Goal: Information Seeking & Learning: Find specific fact

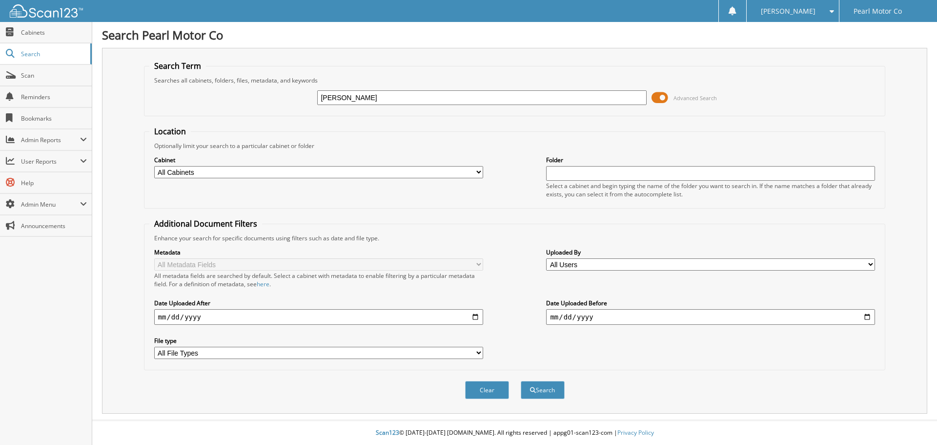
type input "tillman"
click at [521, 381] on button "Search" at bounding box center [543, 390] width 44 height 18
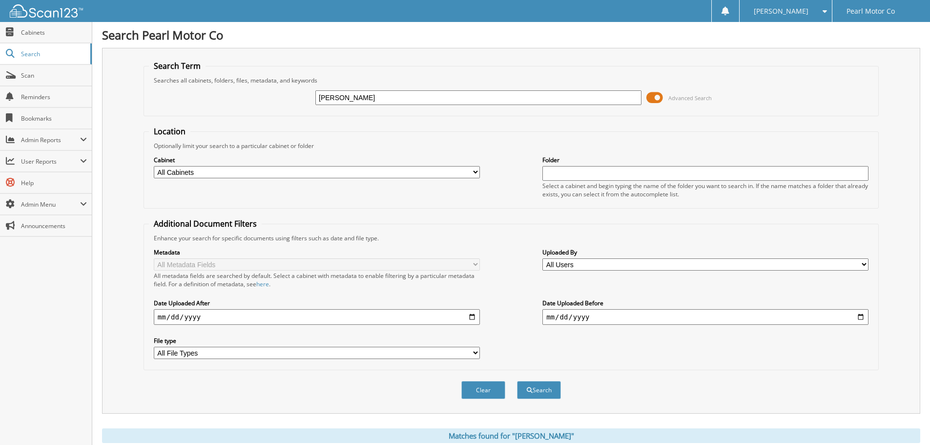
click at [663, 98] on span "Advanced Search" at bounding box center [678, 97] width 65 height 15
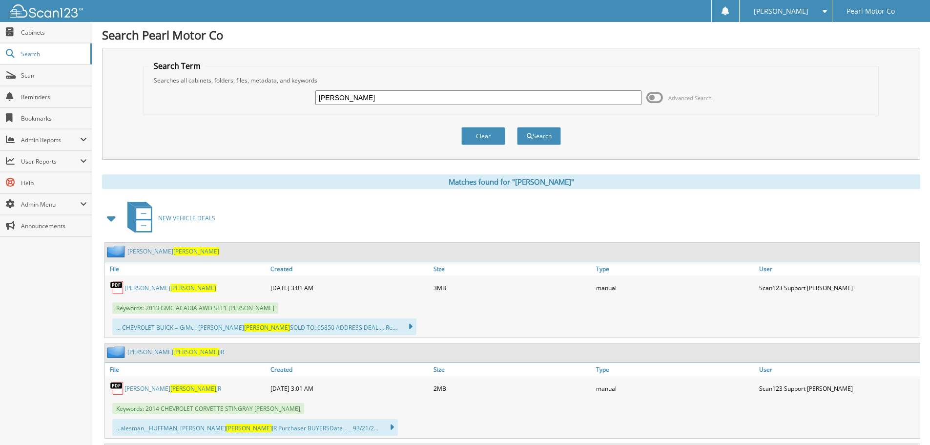
click at [663, 98] on span at bounding box center [654, 97] width 17 height 15
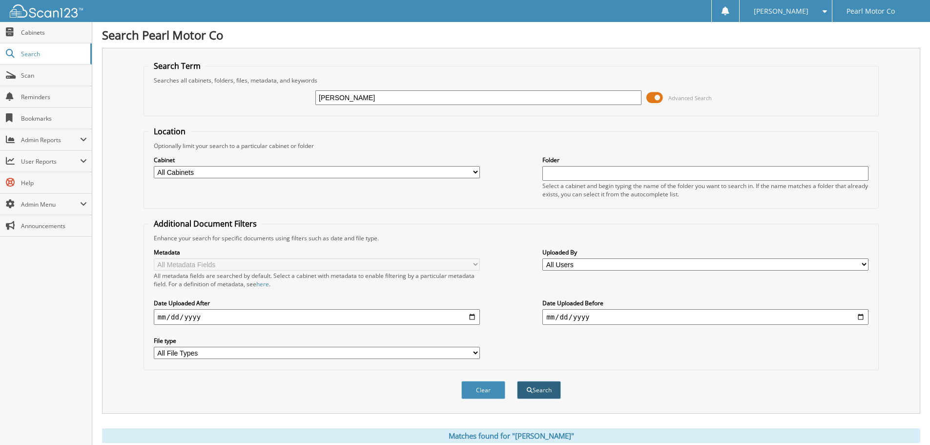
click at [535, 385] on button "Search" at bounding box center [539, 390] width 44 height 18
click at [28, 48] on link "Search" at bounding box center [46, 53] width 92 height 21
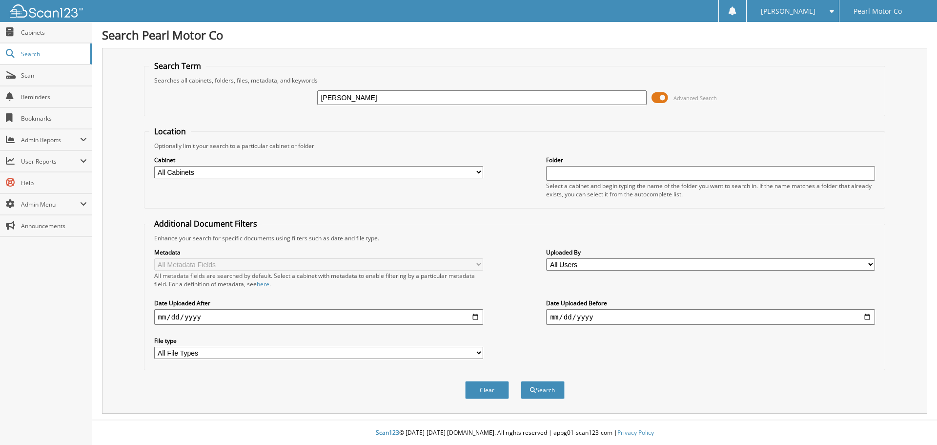
type input "[PERSON_NAME]"
click at [521, 381] on button "Search" at bounding box center [543, 390] width 44 height 18
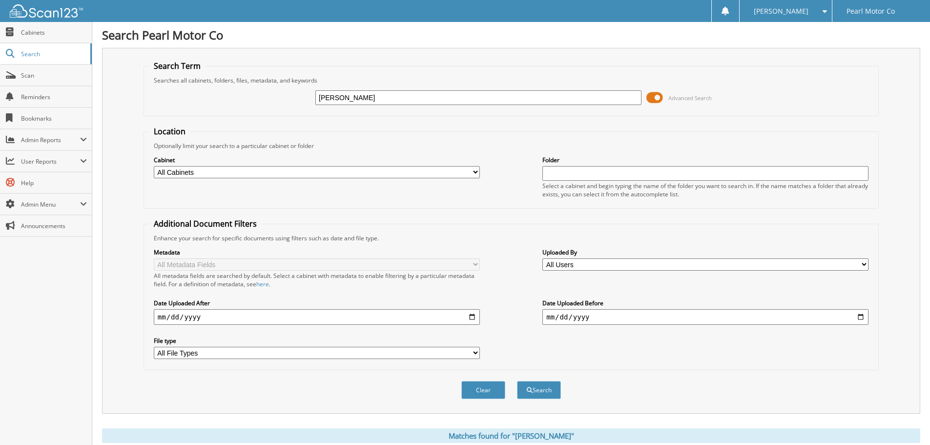
click at [363, 98] on input "[PERSON_NAME]" at bounding box center [478, 97] width 326 height 15
click at [517, 381] on button "Search" at bounding box center [539, 390] width 44 height 18
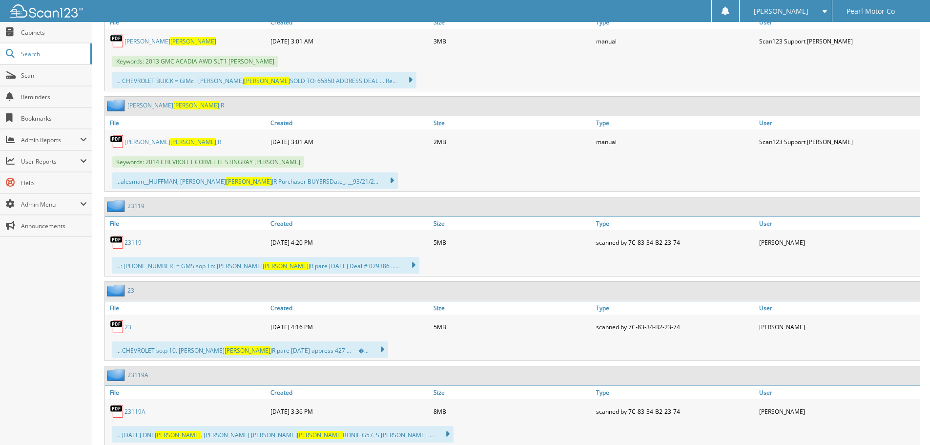
scroll to position [537, 0]
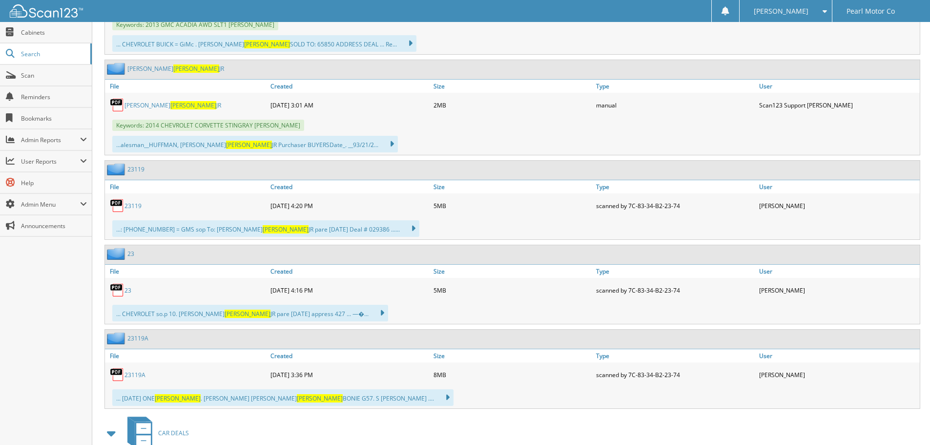
click at [130, 204] on link "23119" at bounding box center [132, 206] width 17 height 8
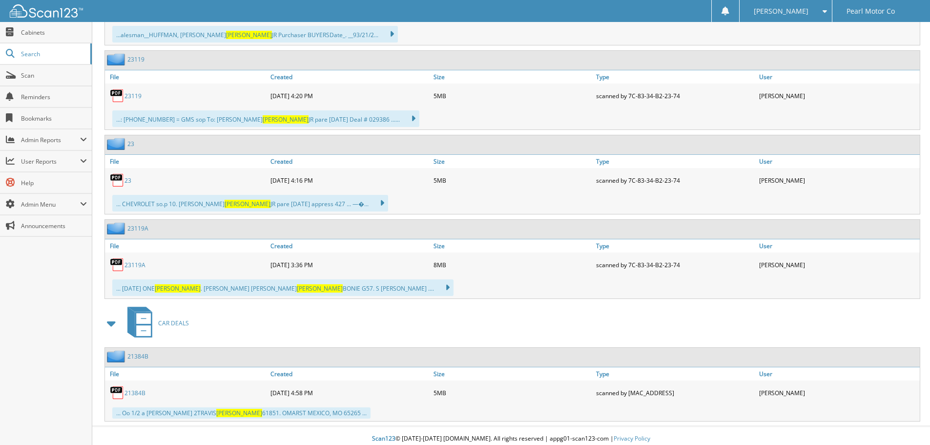
scroll to position [653, 0]
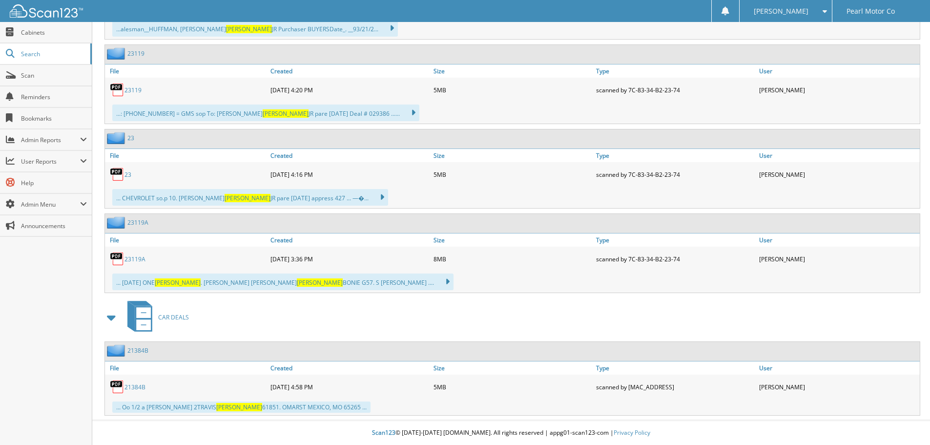
click at [133, 258] on link "23119A" at bounding box center [134, 259] width 21 height 8
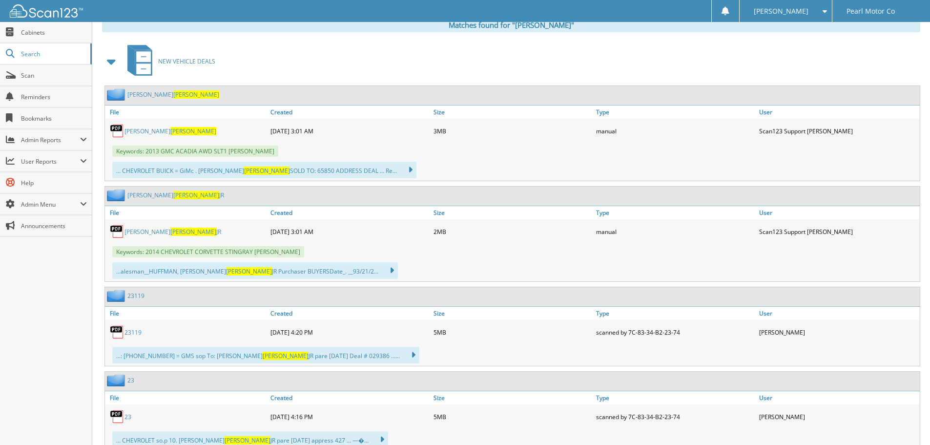
scroll to position [409, 0]
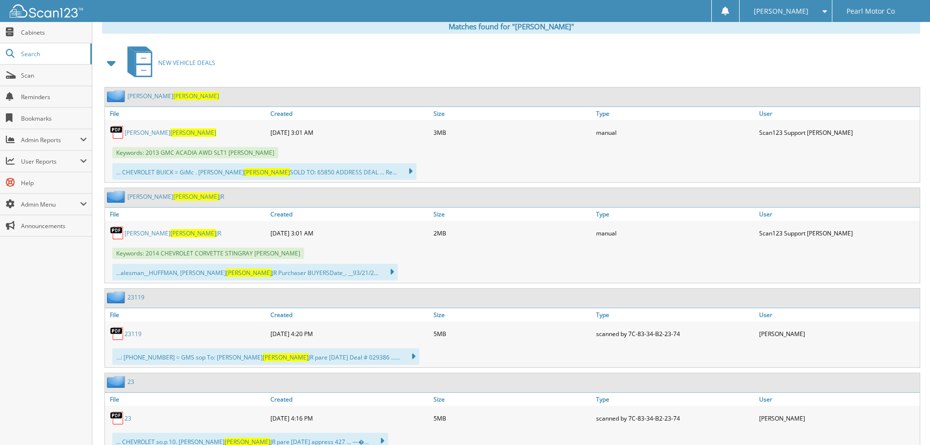
click at [401, 358] on icon at bounding box center [408, 357] width 14 height 14
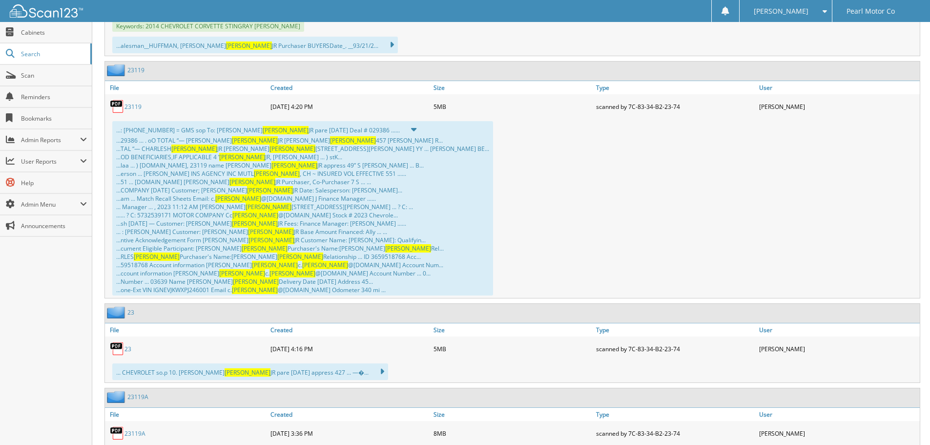
scroll to position [653, 0]
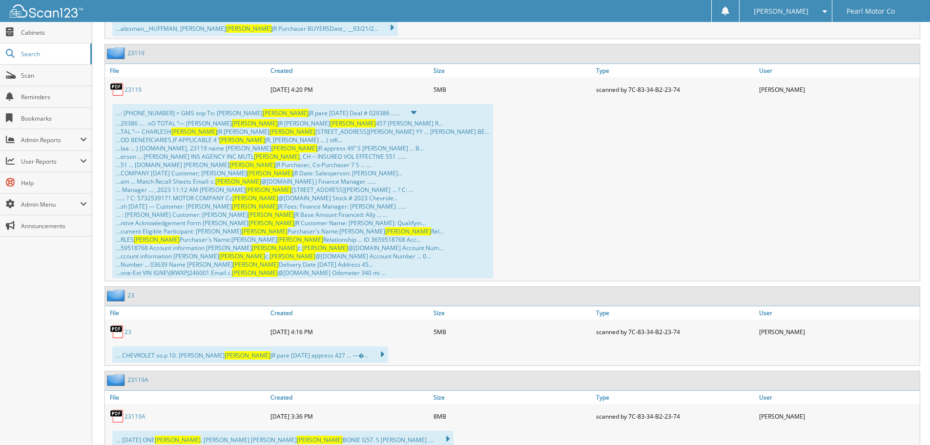
click at [348, 352] on div "... CHEVROLET so.p 10. Charles Tillman JR pare 5/26/2023 appress 427 ... —�... …" at bounding box center [250, 354] width 276 height 17
click at [347, 353] on div "... CHEVROLET so.p 10. Charles Tillman JR pare 5/26/2023 appress 427 ... —�... …" at bounding box center [250, 354] width 276 height 17
click at [370, 355] on icon at bounding box center [377, 355] width 14 height 14
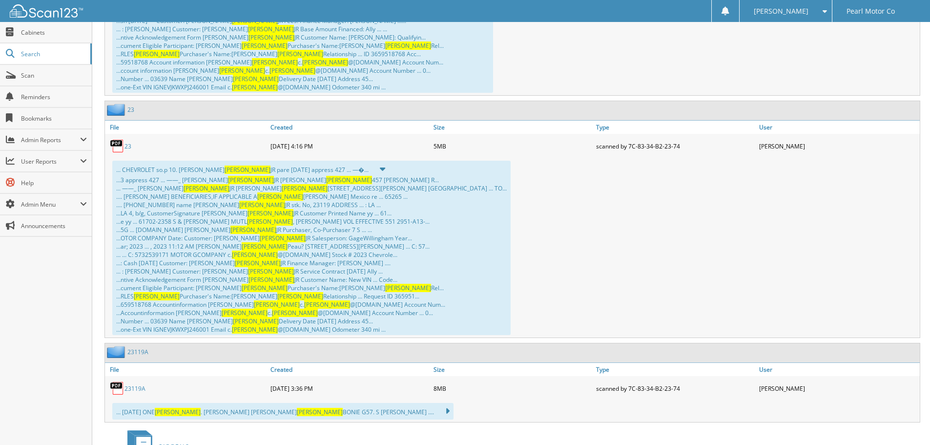
scroll to position [897, 0]
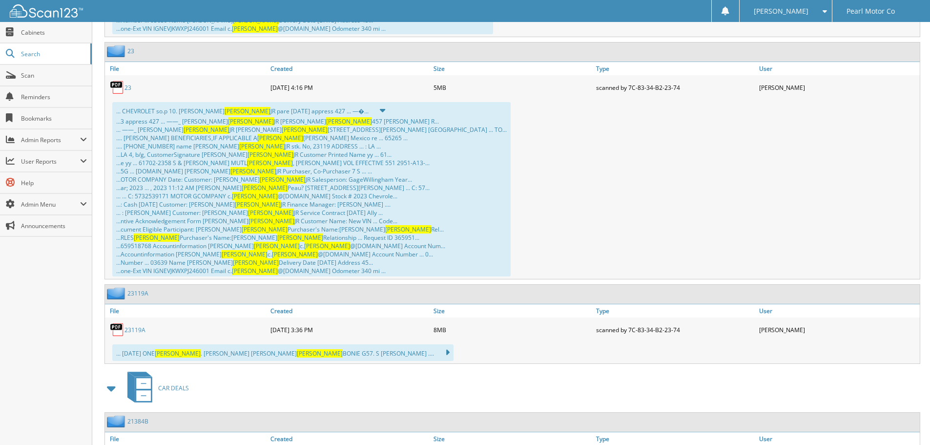
click at [435, 351] on icon at bounding box center [442, 353] width 14 height 14
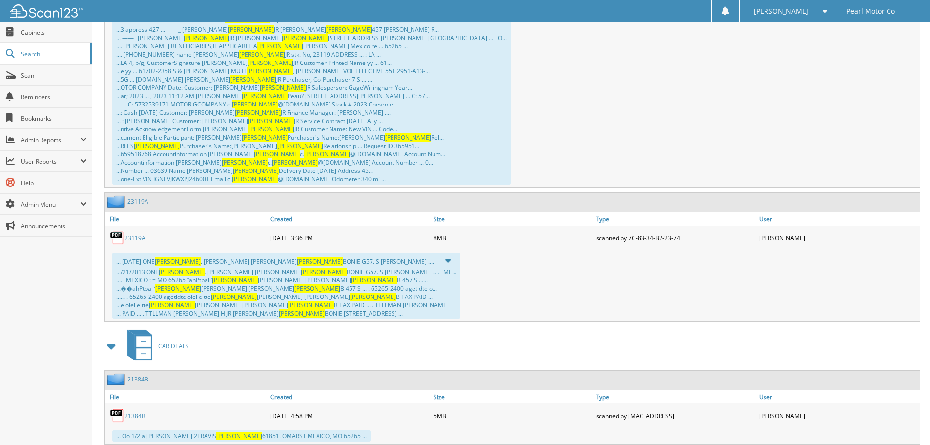
scroll to position [1018, 0]
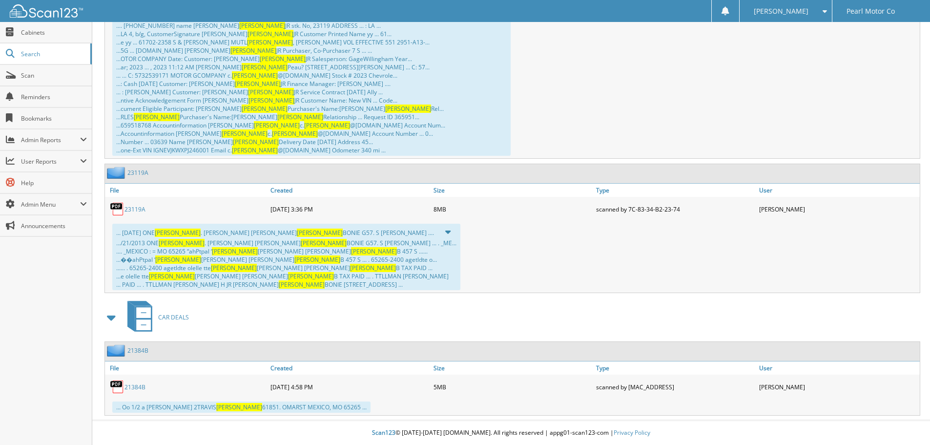
click at [111, 316] on span at bounding box center [112, 318] width 14 height 18
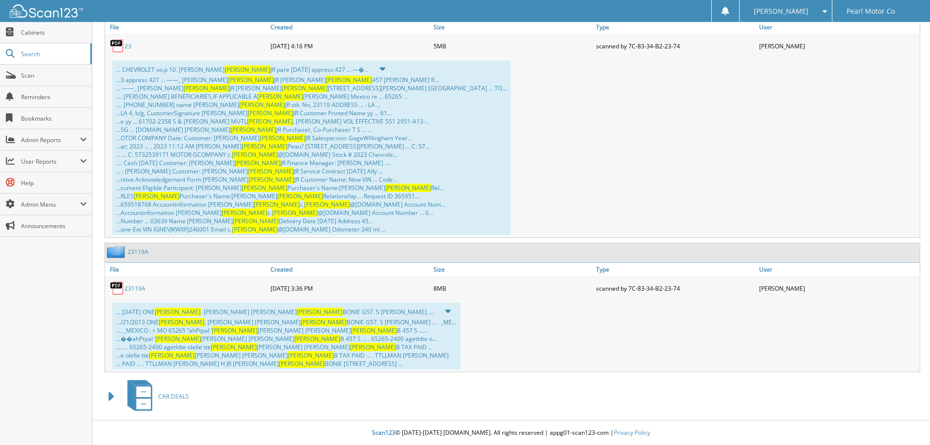
scroll to position [939, 0]
click at [109, 395] on span at bounding box center [112, 397] width 14 height 18
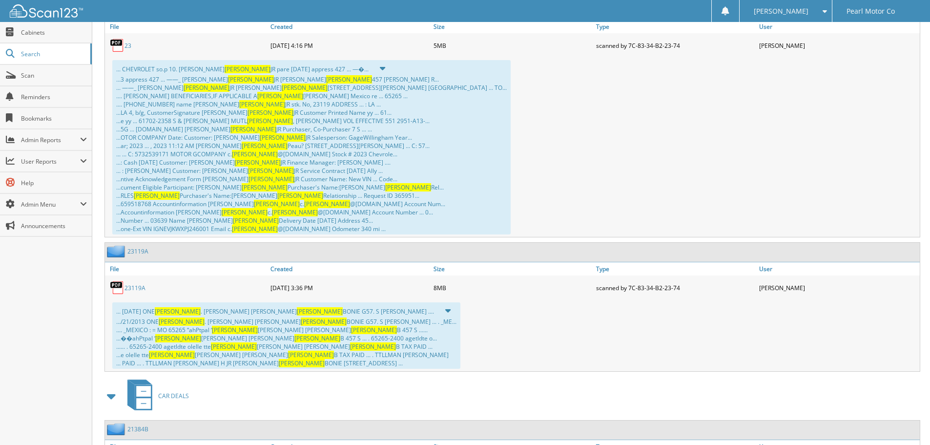
scroll to position [1018, 0]
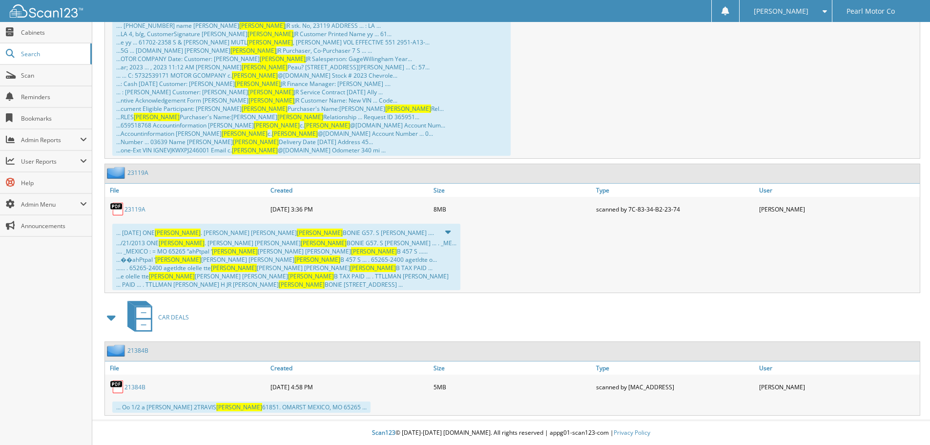
click at [132, 384] on link "21384B" at bounding box center [134, 387] width 21 height 8
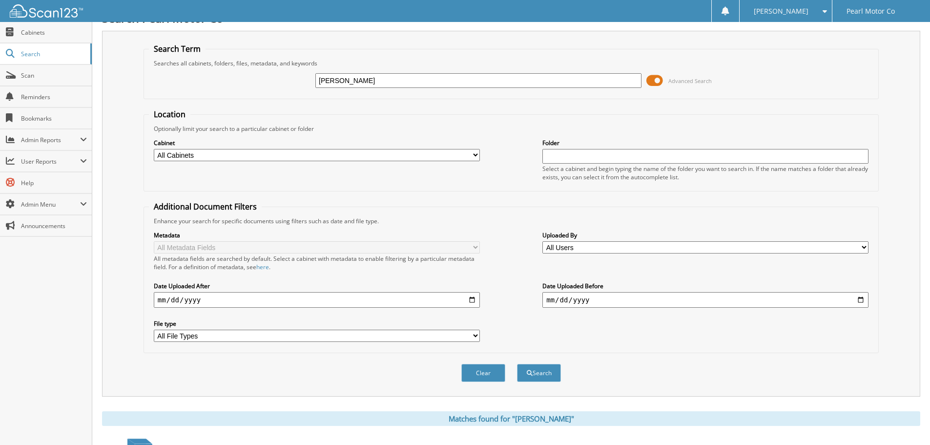
scroll to position [0, 0]
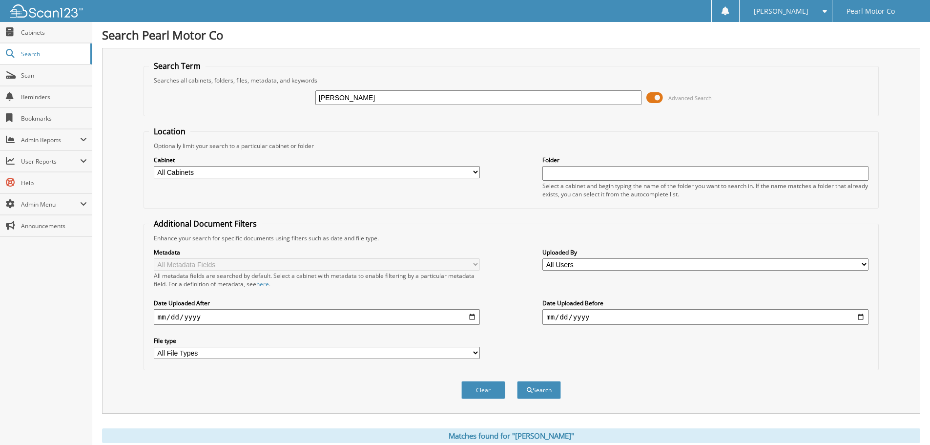
click at [596, 53] on div "Search Term Searches all cabinets, folders, files, metadata, and keywords Tillm…" at bounding box center [511, 231] width 818 height 366
click at [36, 32] on span "Cabinets" at bounding box center [54, 32] width 66 height 8
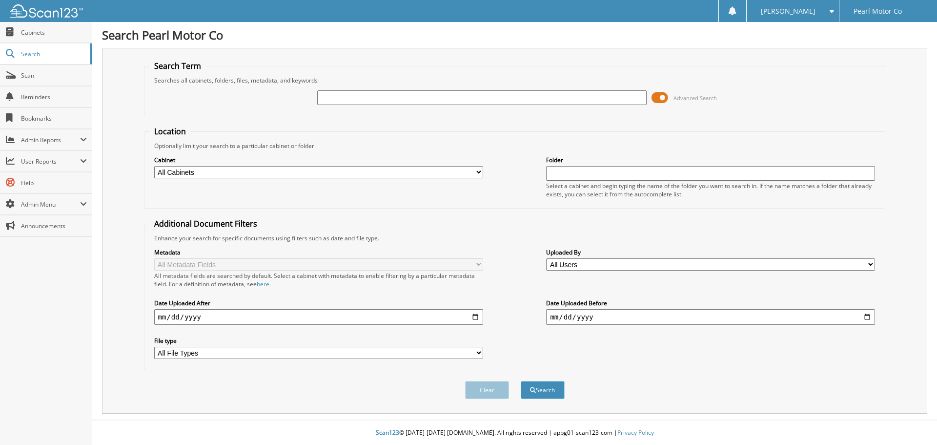
click at [374, 102] on input "text" at bounding box center [481, 97] width 329 height 15
type input "[PERSON_NAME]"
click at [534, 395] on button "Search" at bounding box center [543, 390] width 44 height 18
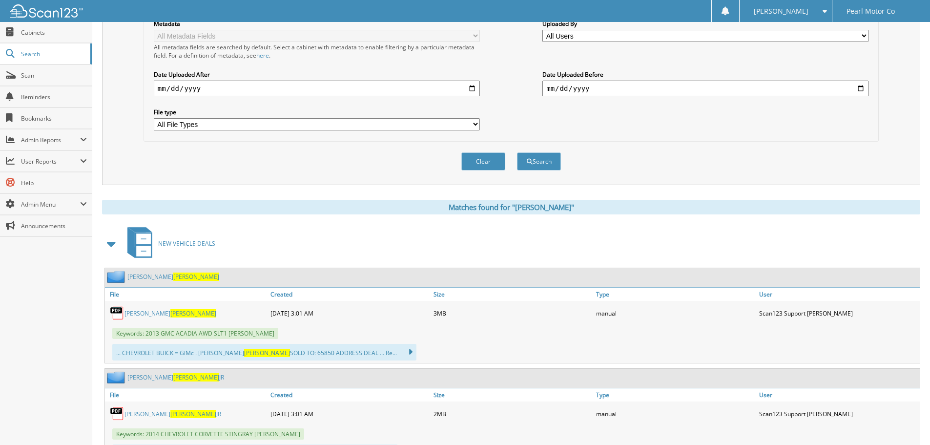
scroll to position [391, 0]
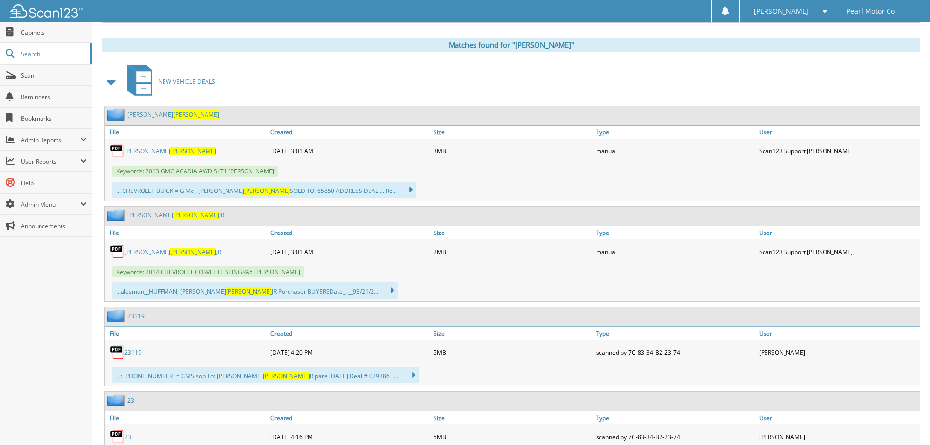
click at [389, 290] on icon at bounding box center [387, 291] width 14 height 14
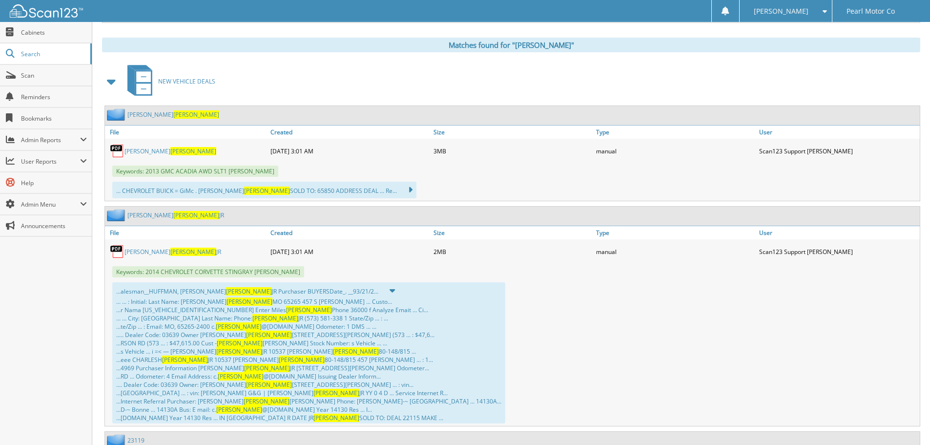
click at [389, 290] on icon at bounding box center [387, 291] width 15 height 14
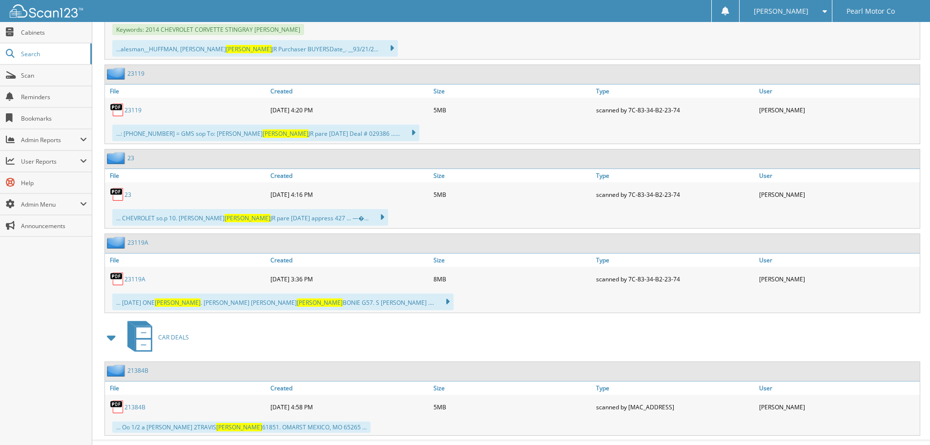
scroll to position [653, 0]
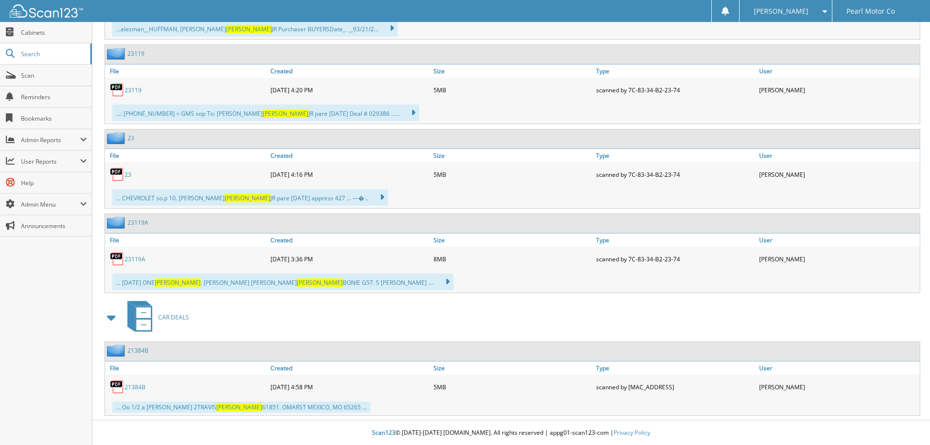
click at [126, 173] on link "23" at bounding box center [127, 174] width 7 height 8
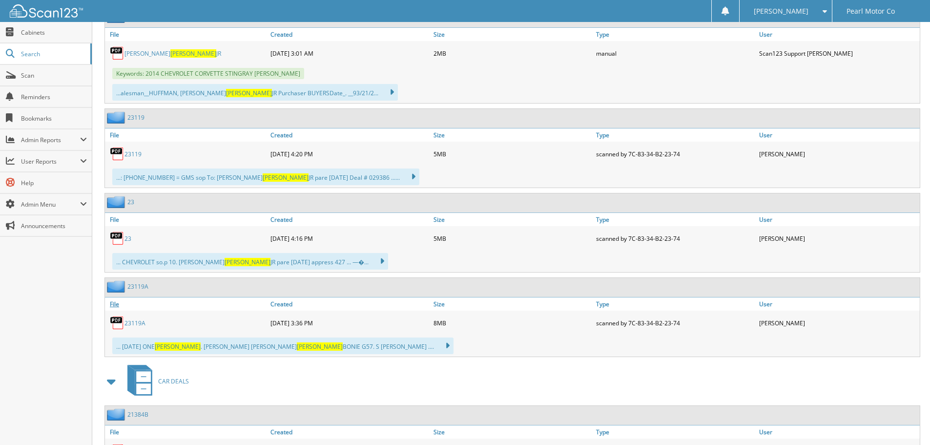
scroll to position [556, 0]
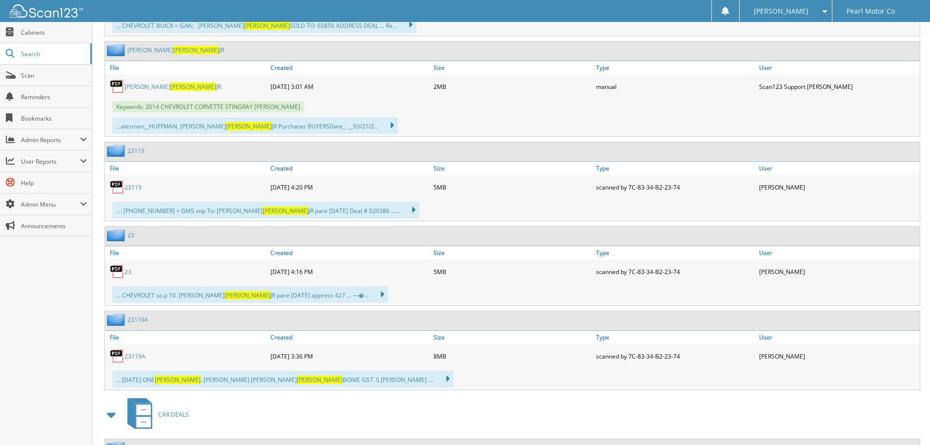
click at [134, 188] on link "23119" at bounding box center [132, 187] width 17 height 8
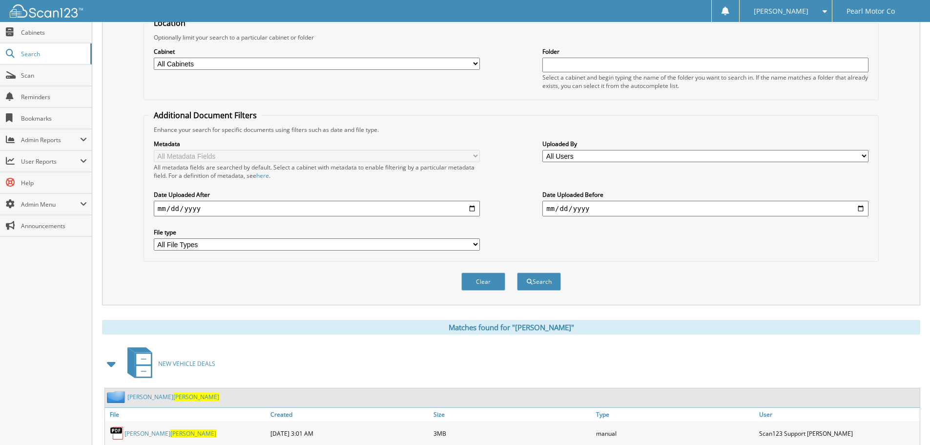
scroll to position [0, 0]
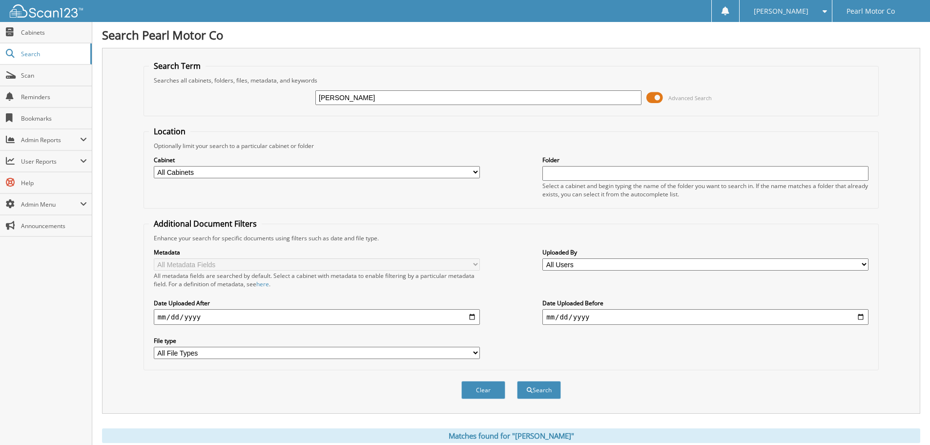
drag, startPoint x: 357, startPoint y: 98, endPoint x: 263, endPoint y: 100, distance: 94.2
click at [263, 100] on div "Tillman Advanced Search" at bounding box center [511, 97] width 725 height 26
type input "medical"
click at [517, 381] on button "Search" at bounding box center [539, 390] width 44 height 18
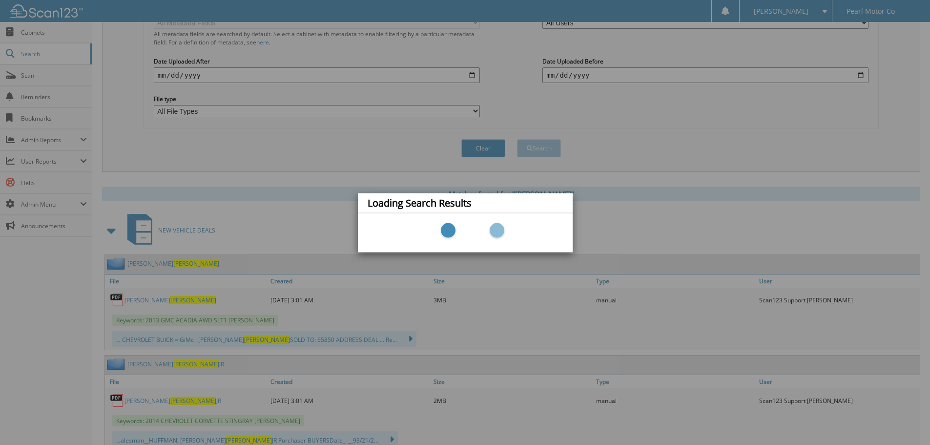
scroll to position [244, 0]
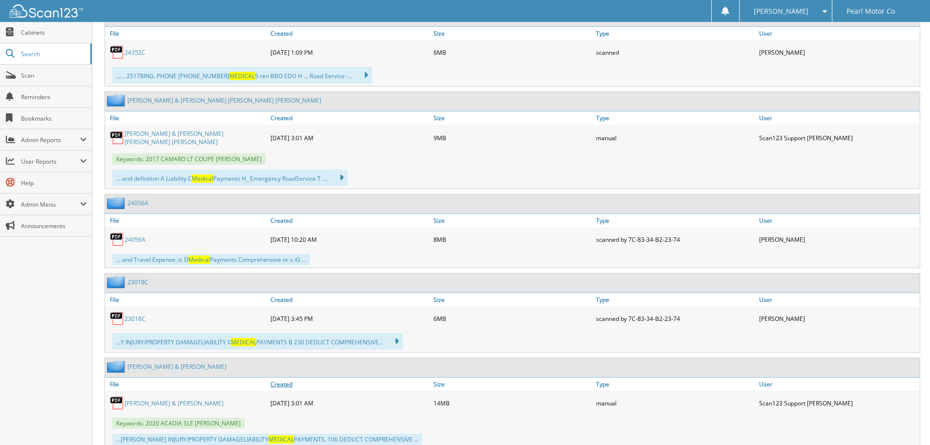
scroll to position [1611, 0]
